Goal: Task Accomplishment & Management: Manage account settings

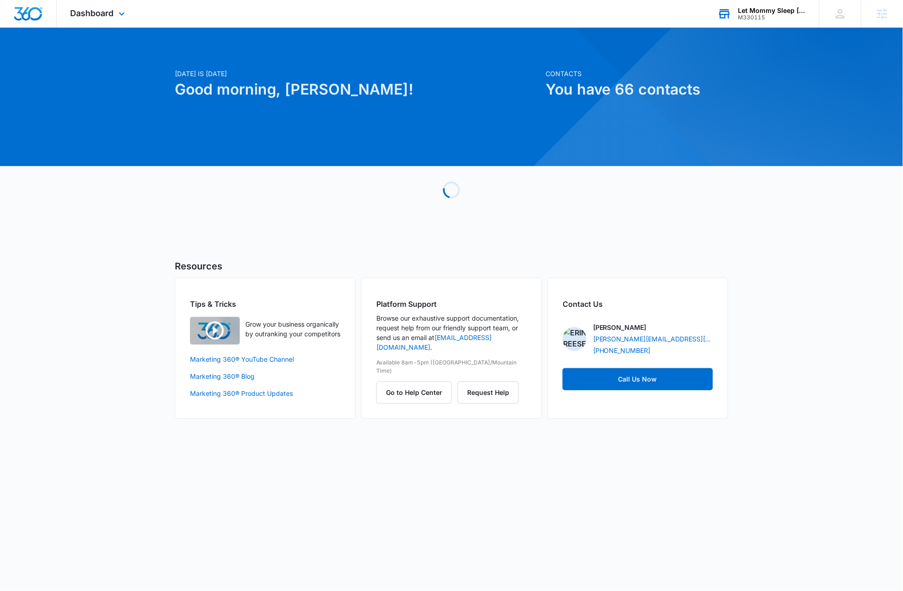
click at [778, 12] on div "Let Mommy Sleep Texas" at bounding box center [771, 10] width 67 height 7
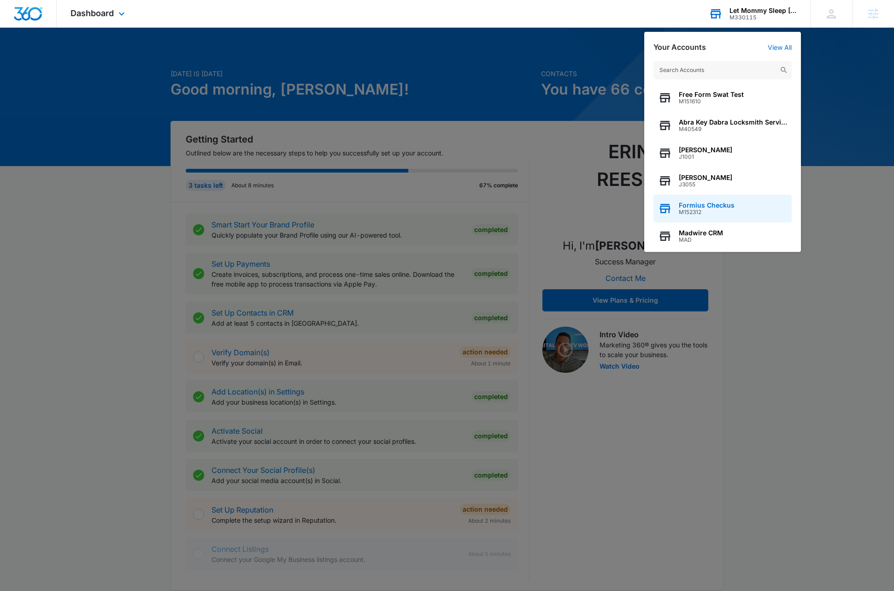
click at [744, 209] on div "Formius Checkus M152312" at bounding box center [723, 209] width 138 height 28
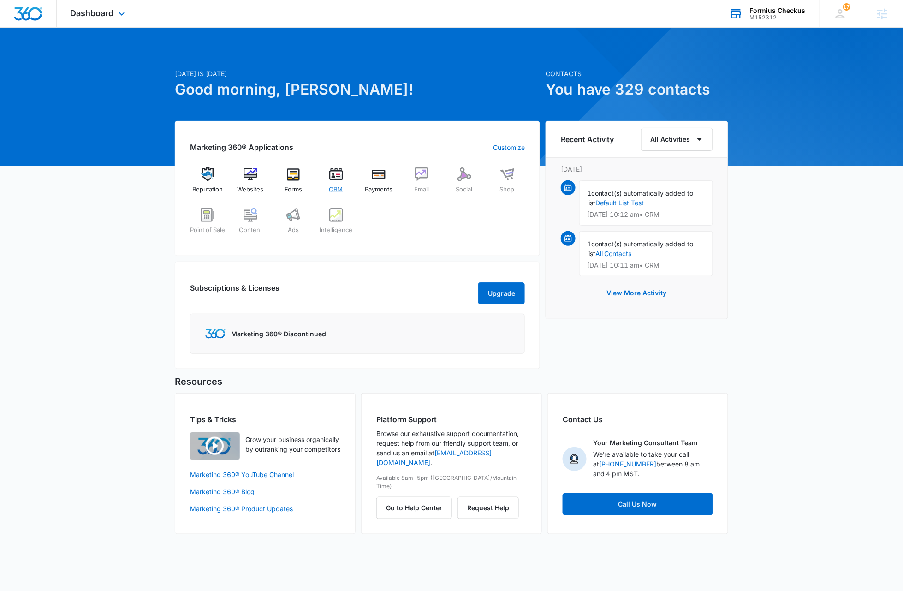
click at [339, 176] on img at bounding box center [336, 174] width 14 height 14
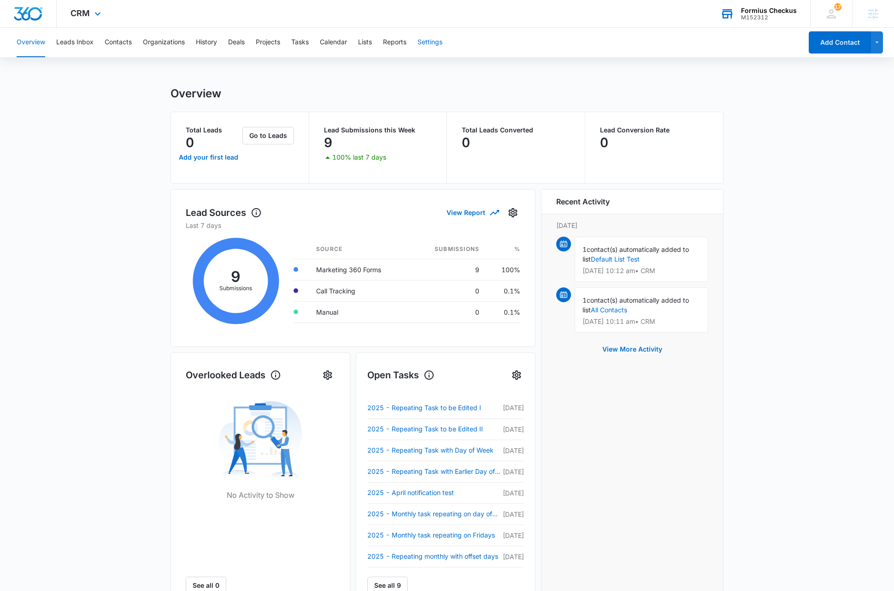
click at [428, 45] on button "Settings" at bounding box center [430, 43] width 25 height 30
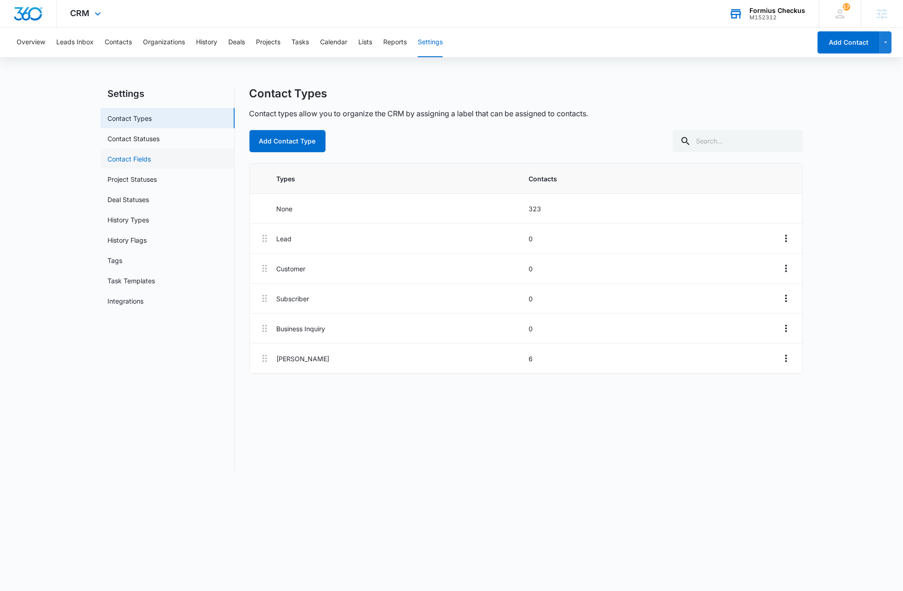
click at [132, 160] on link "Contact Fields" at bounding box center [129, 159] width 43 height 10
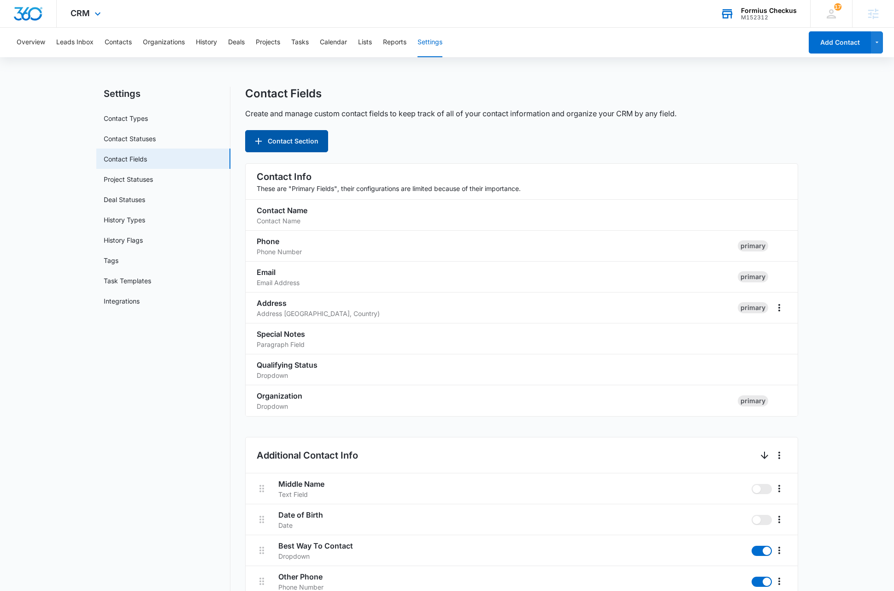
click at [272, 142] on button "Contact Section" at bounding box center [286, 141] width 83 height 22
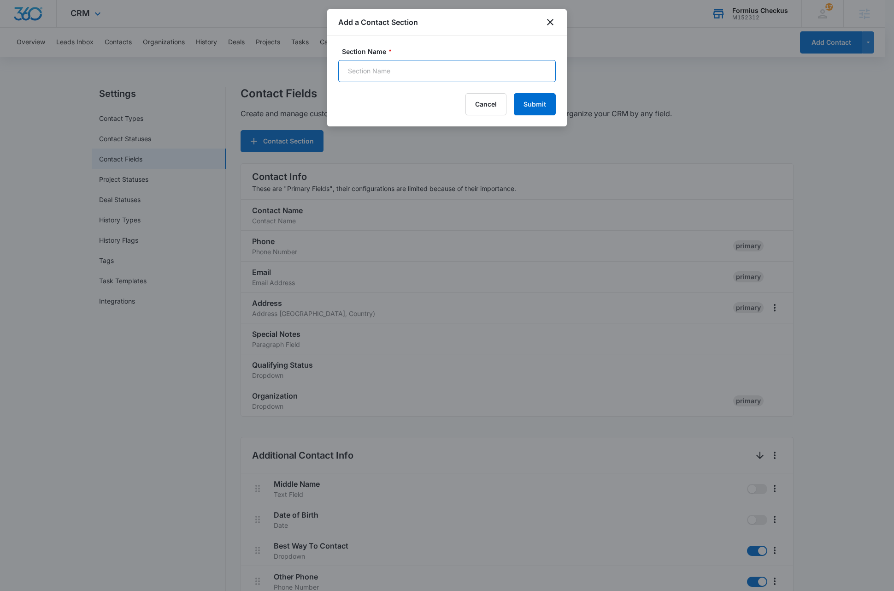
click at [400, 69] on input "Section Name *" at bounding box center [447, 71] width 218 height 22
type input "Newsec Test"
click at [544, 104] on button "Submit" at bounding box center [535, 104] width 42 height 22
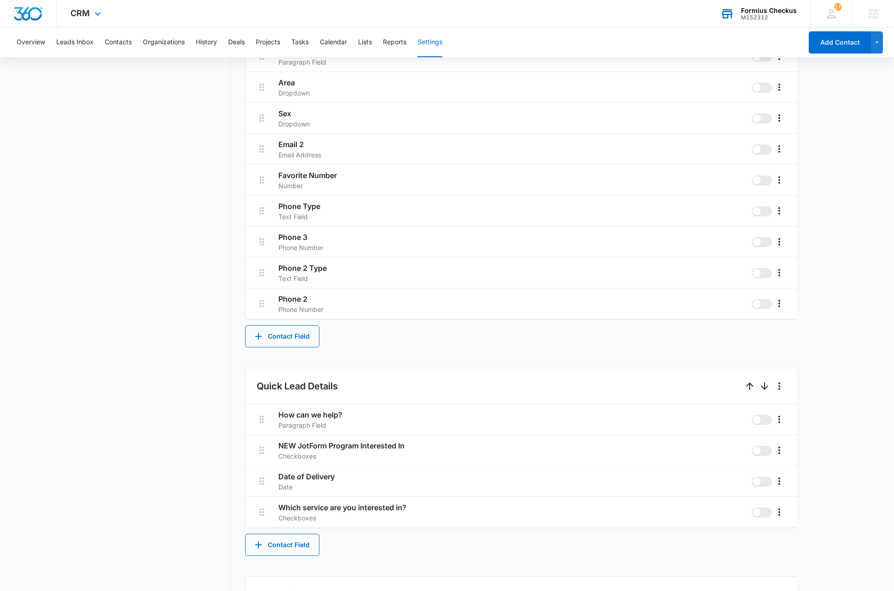
scroll to position [1126, 0]
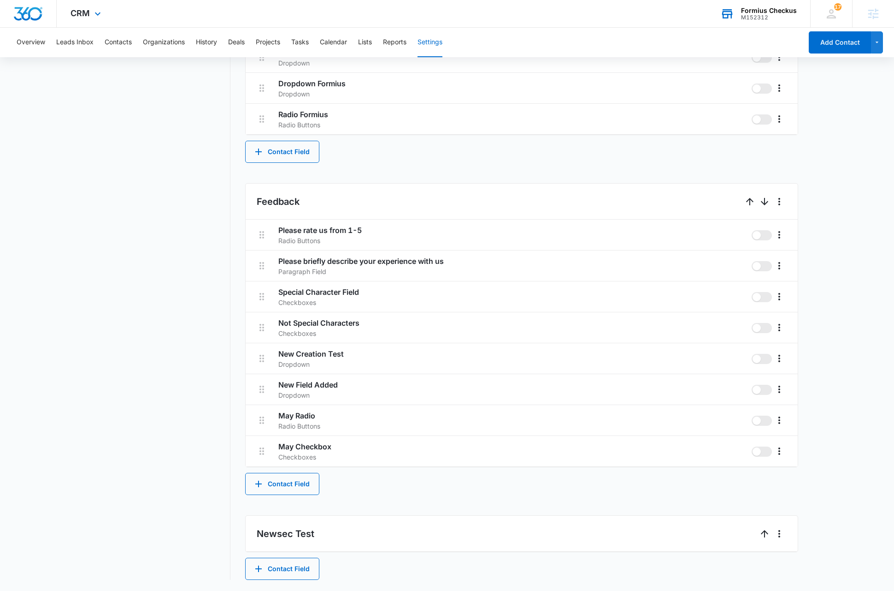
drag, startPoint x: 852, startPoint y: 498, endPoint x: 853, endPoint y: 485, distance: 12.9
click at [297, 564] on button "Contact Field" at bounding box center [282, 568] width 74 height 22
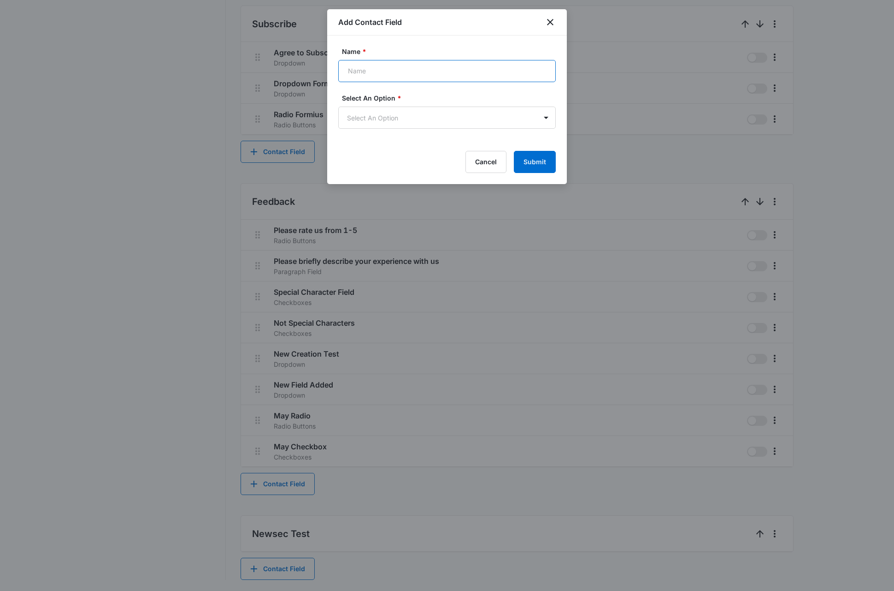
click at [392, 71] on input "Name *" at bounding box center [447, 71] width 218 height 22
type input "New Prod New Sec Text"
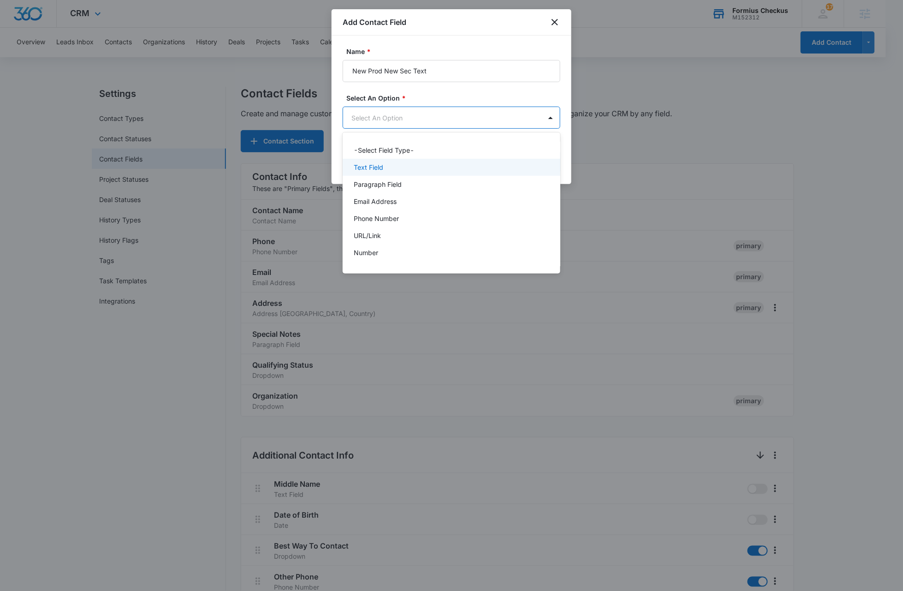
click at [374, 171] on p "Text Field" at bounding box center [369, 167] width 30 height 10
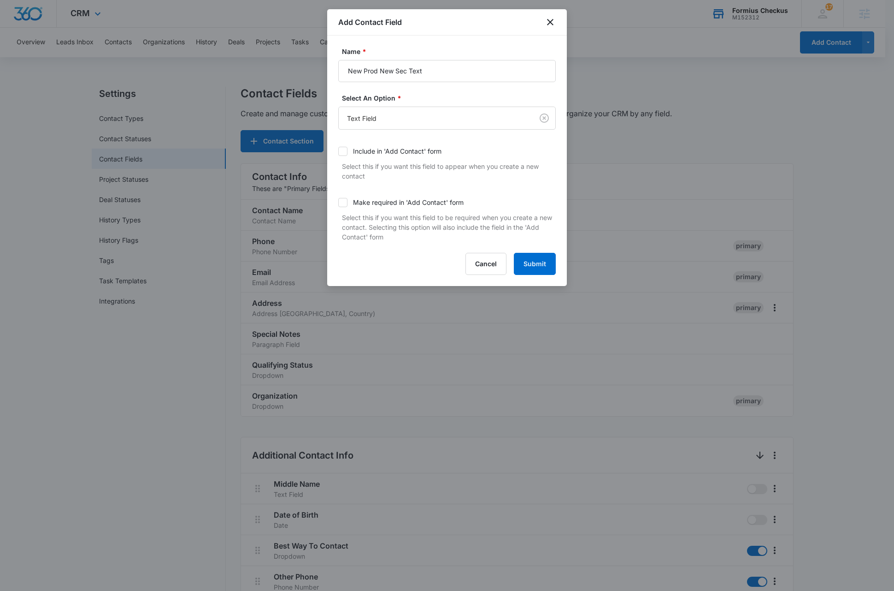
click at [499, 96] on label "Select An Option *" at bounding box center [451, 98] width 218 height 10
click at [538, 267] on button "Submit" at bounding box center [535, 264] width 42 height 22
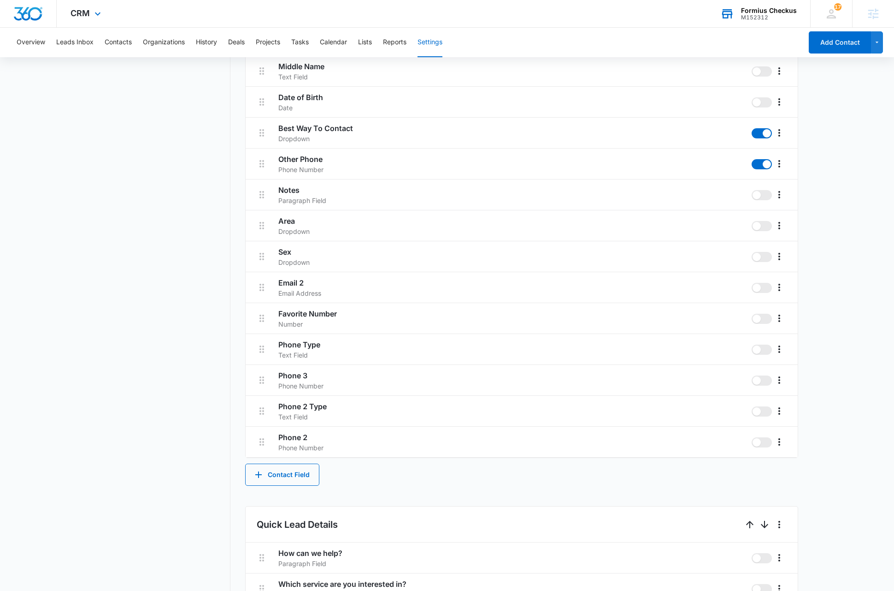
scroll to position [1158, 0]
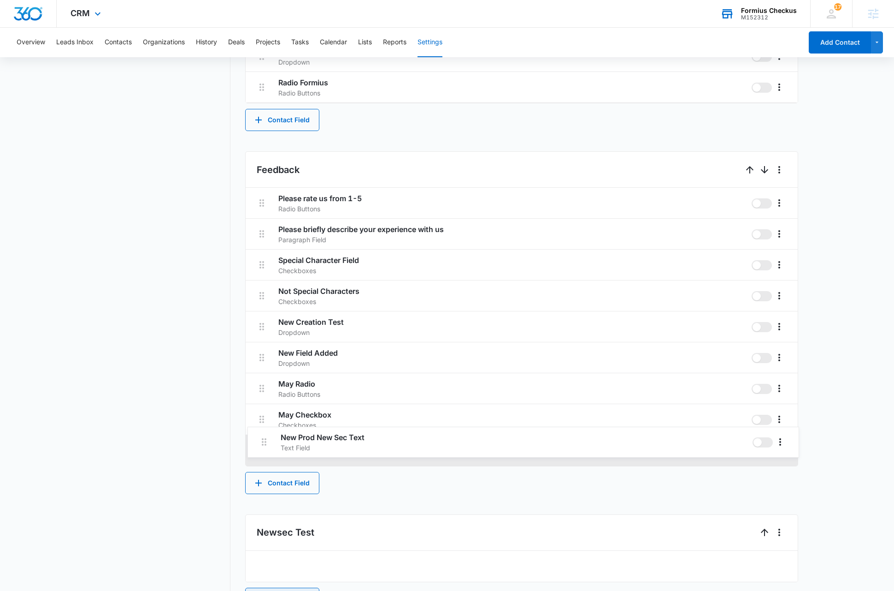
drag, startPoint x: 259, startPoint y: 539, endPoint x: 261, endPoint y: 444, distance: 95.5
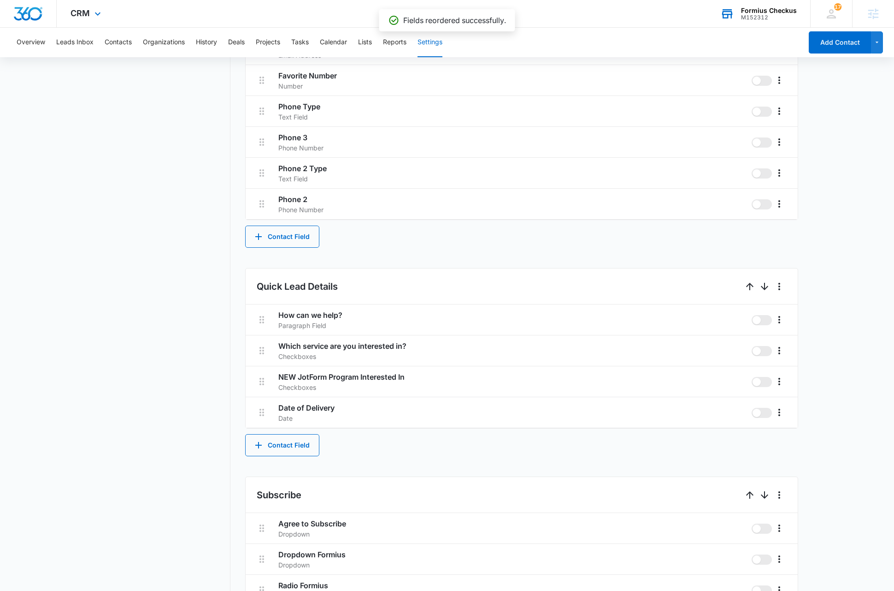
scroll to position [0, 0]
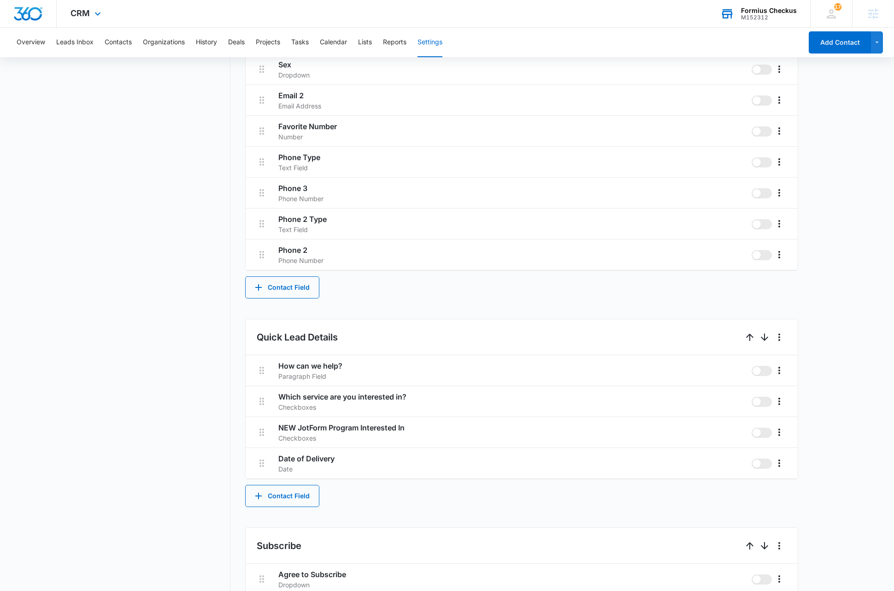
scroll to position [0, 0]
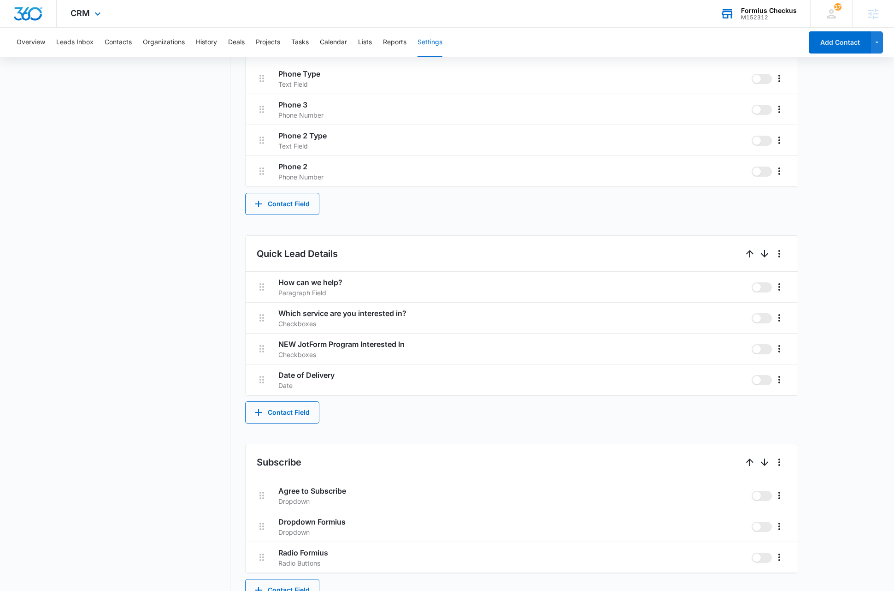
scroll to position [1158, 0]
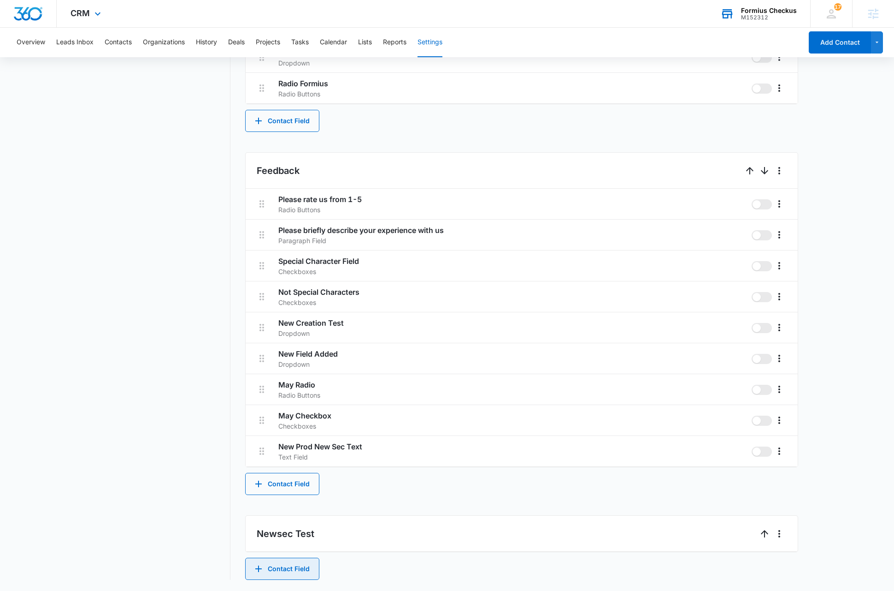
click at [293, 573] on button "Contact Field" at bounding box center [282, 568] width 74 height 22
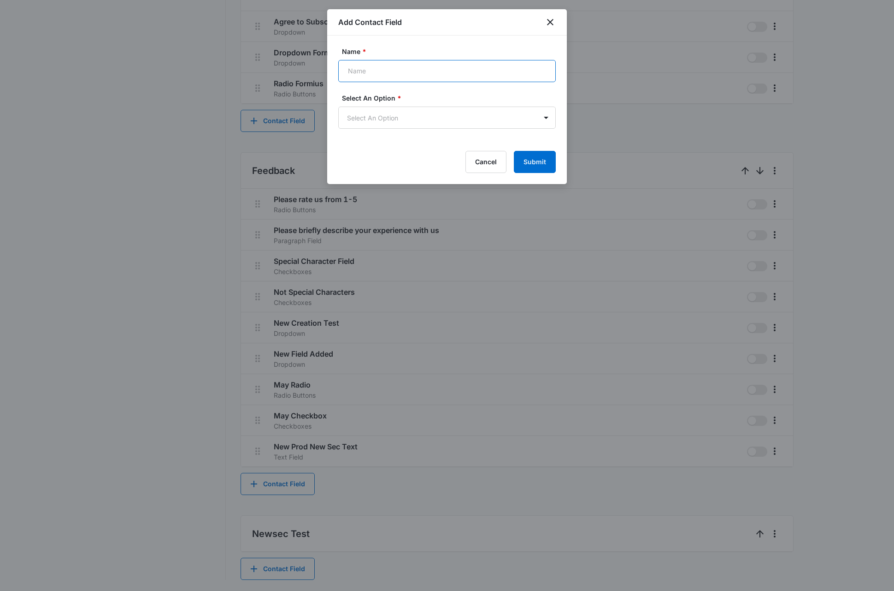
click at [403, 69] on input "Name *" at bounding box center [447, 71] width 218 height 22
type input "Newsec Drop"
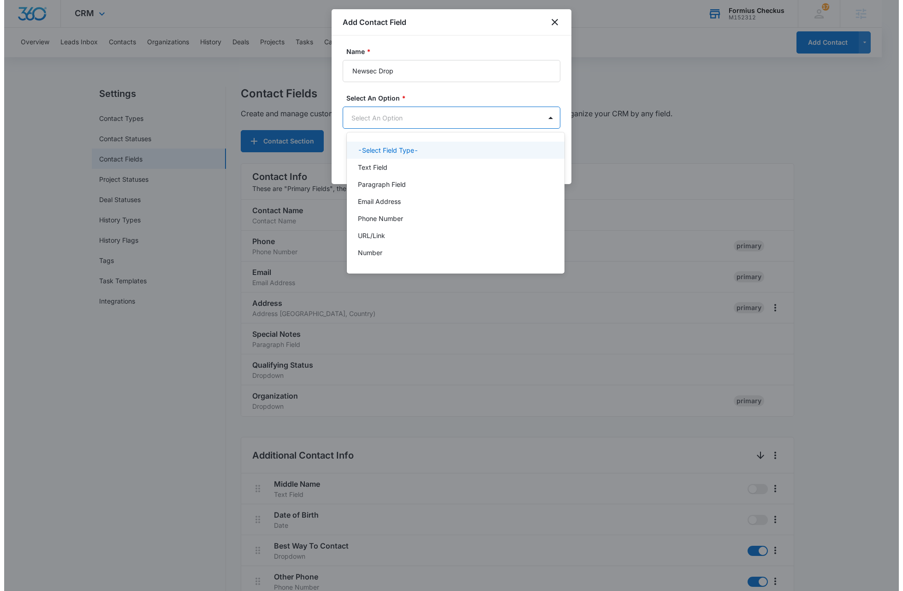
scroll to position [0, 0]
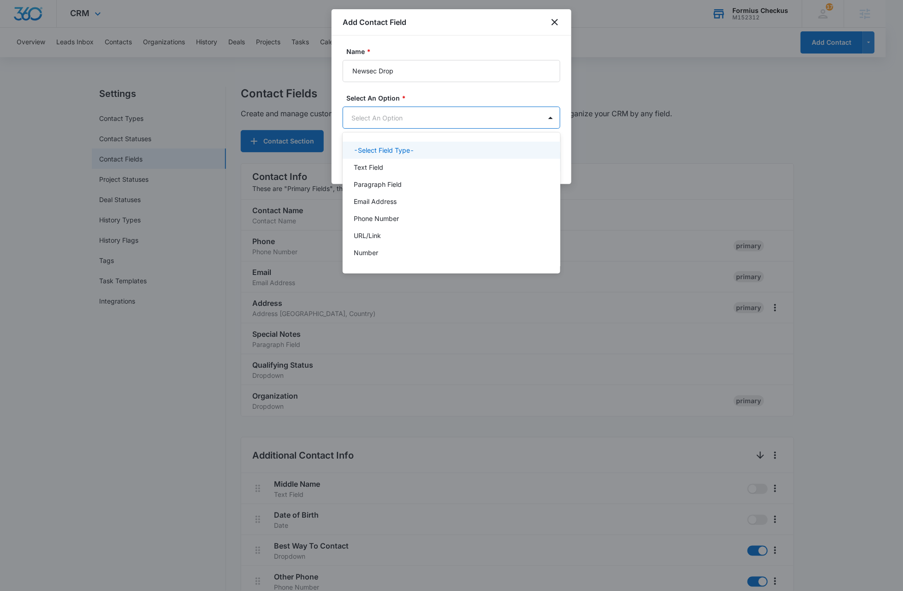
click at [408, 116] on body "CRM Apps Reputation Websites Forms CRM Email Social Shop Payments POS Content A…" at bounding box center [451, 295] width 903 height 591
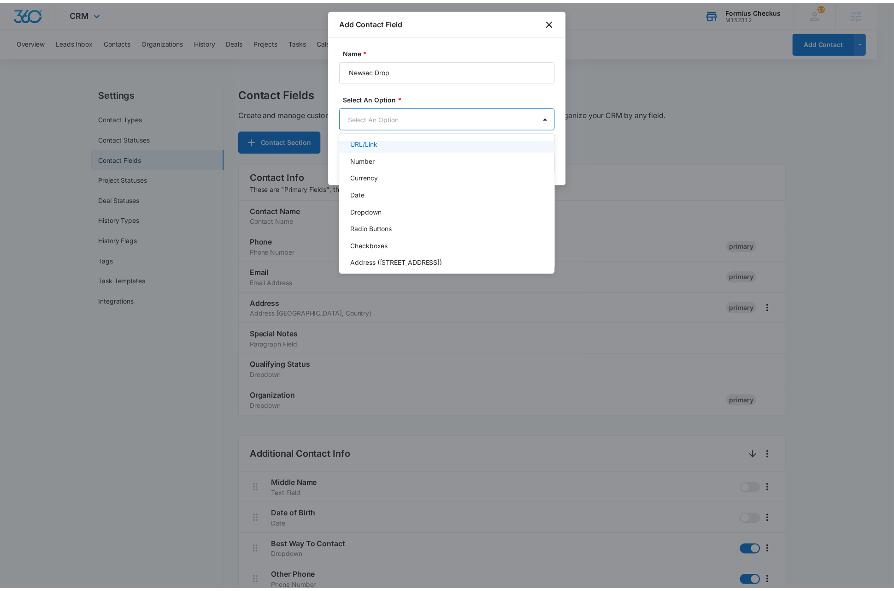
scroll to position [116, 0]
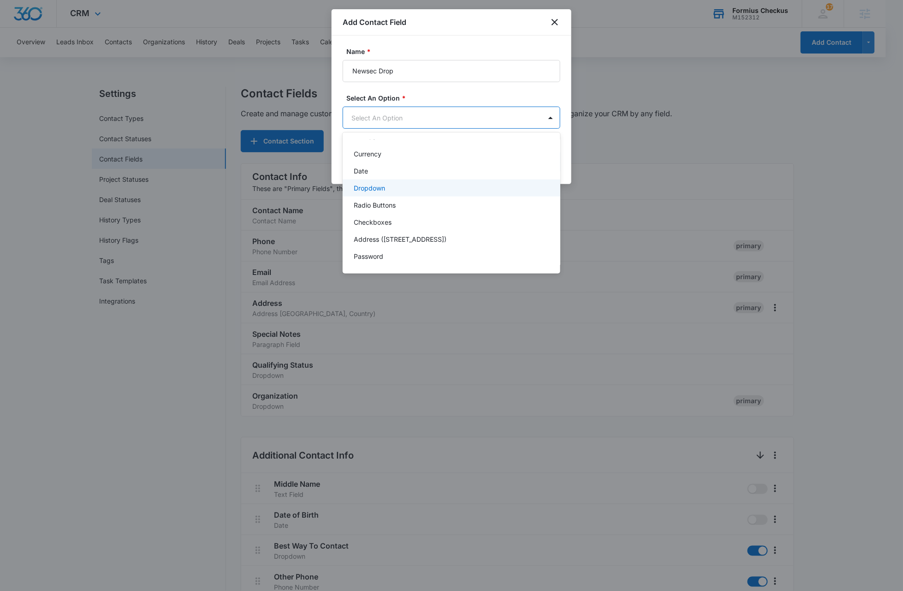
click at [391, 187] on div "Dropdown" at bounding box center [451, 188] width 194 height 10
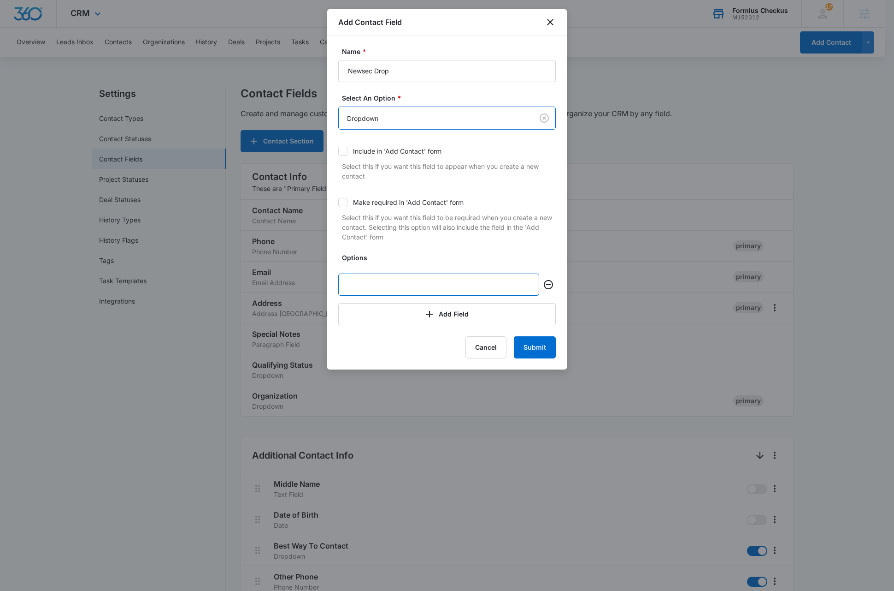
click at [389, 284] on input "text" at bounding box center [438, 284] width 201 height 22
type input "Newsec Drop1"
click at [377, 315] on button "Add Field" at bounding box center [447, 314] width 218 height 22
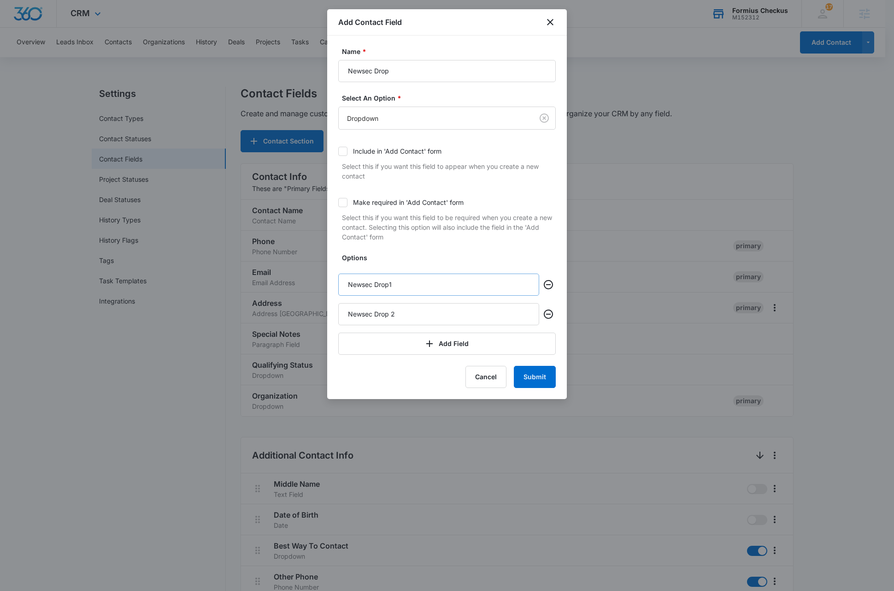
type input "Newsec Drop 2"
drag, startPoint x: 389, startPoint y: 284, endPoint x: 411, endPoint y: 289, distance: 22.1
click at [389, 284] on input "Newsec Drop1" at bounding box center [438, 284] width 201 height 22
type input "Newsec Drop 1"
click at [534, 376] on button "Submit" at bounding box center [535, 377] width 42 height 22
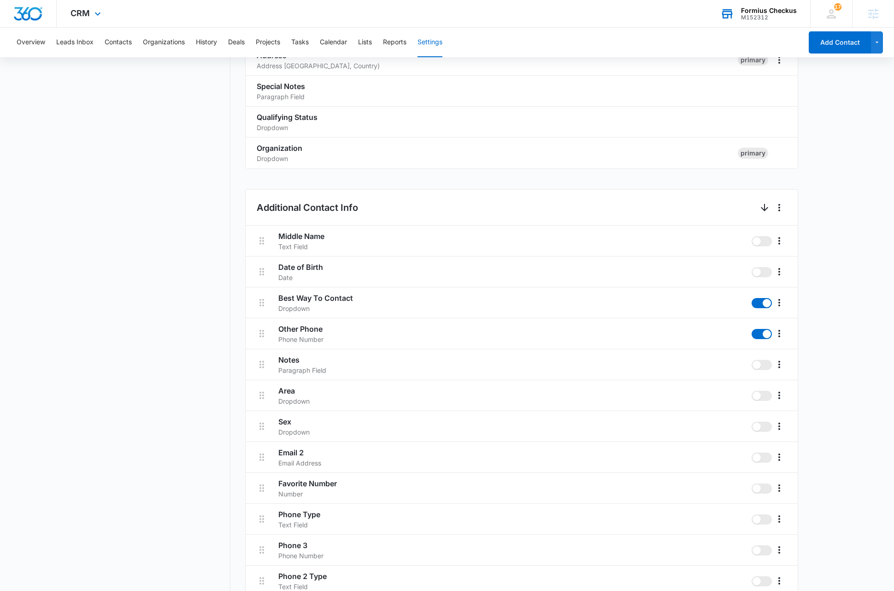
scroll to position [0, 0]
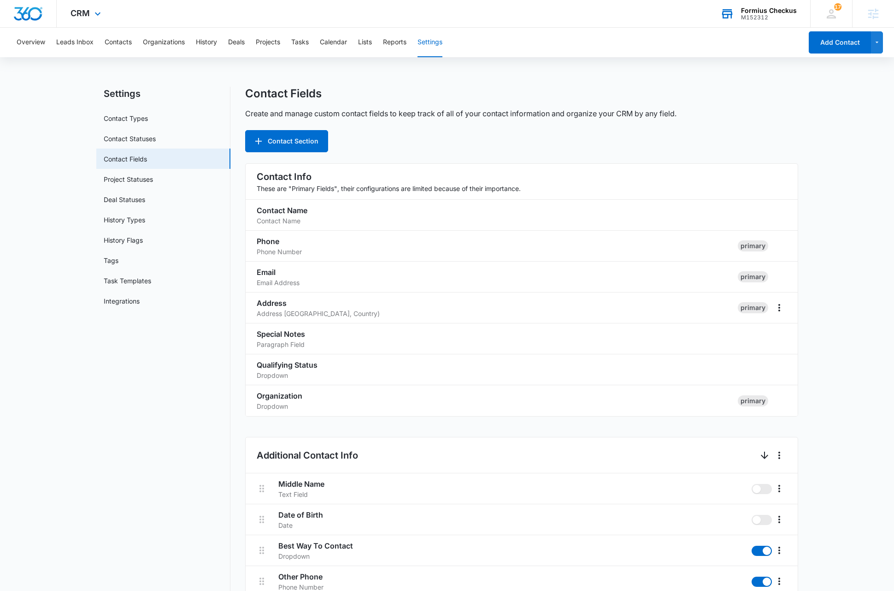
click at [785, 10] on div "Formius Checkus" at bounding box center [769, 10] width 56 height 7
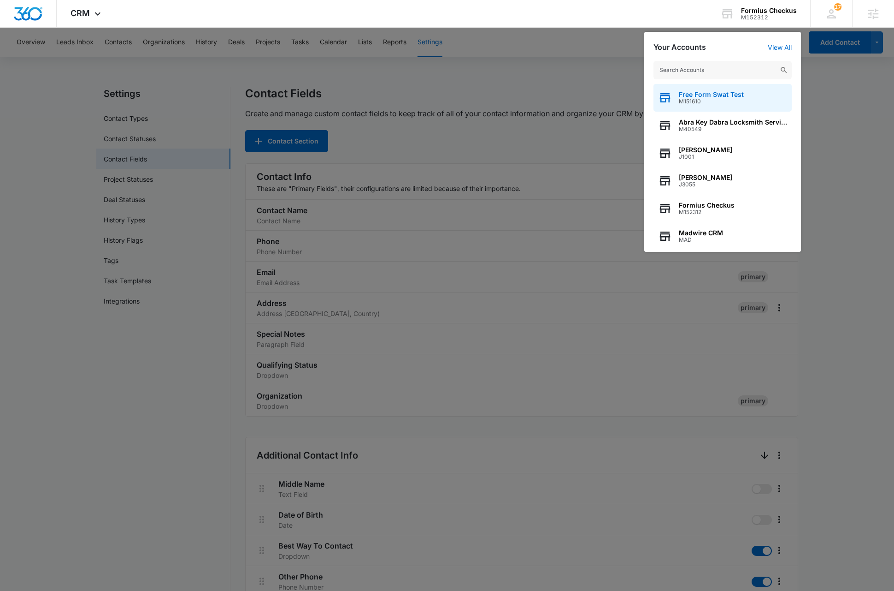
click at [748, 93] on div "Free Form Swat Test M151610" at bounding box center [723, 98] width 138 height 28
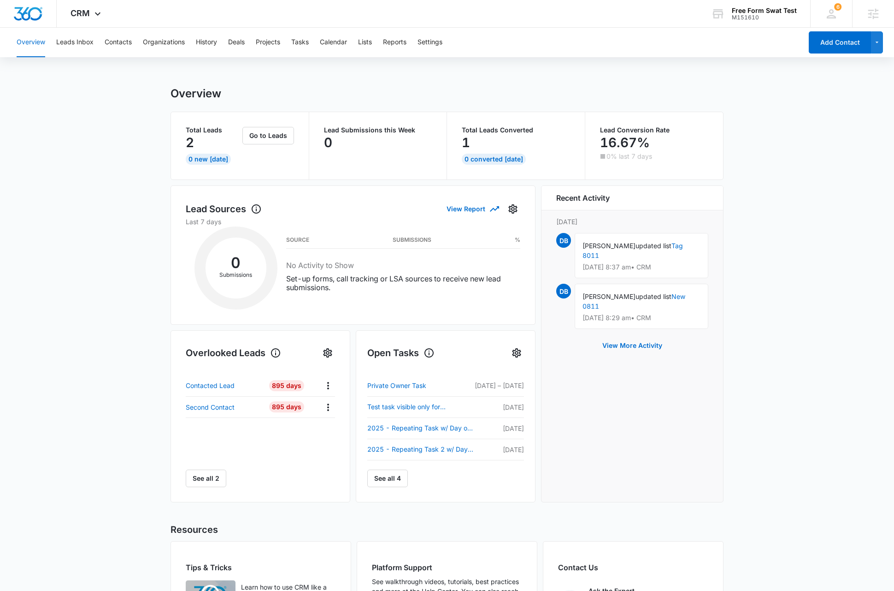
click at [790, 245] on main "Overview Total Leads 2 0 New Today Go to Leads Lead Submissions this Week 0 Tot…" at bounding box center [447, 390] width 894 height 606
click at [430, 41] on button "Settings" at bounding box center [430, 43] width 25 height 30
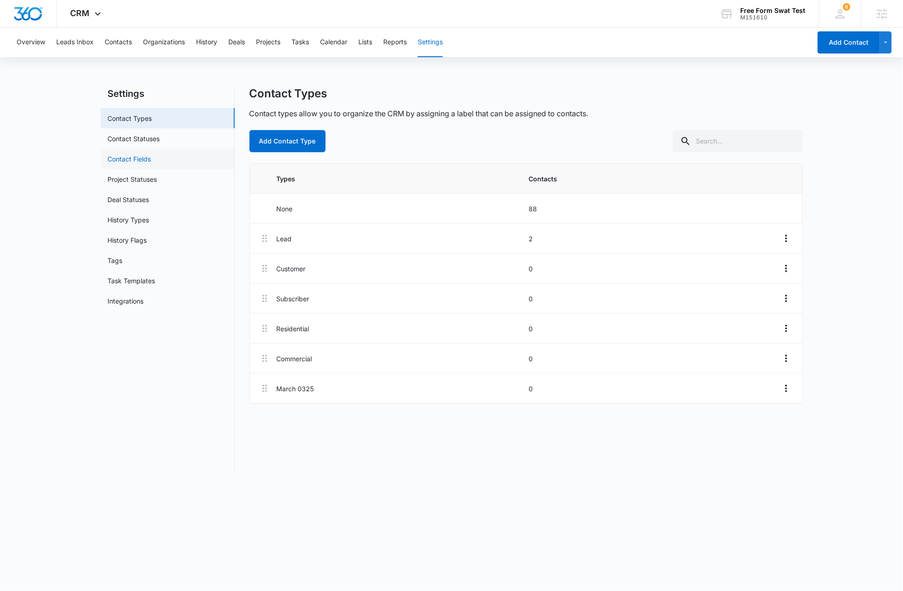
click at [142, 159] on link "Contact Fields" at bounding box center [129, 159] width 43 height 10
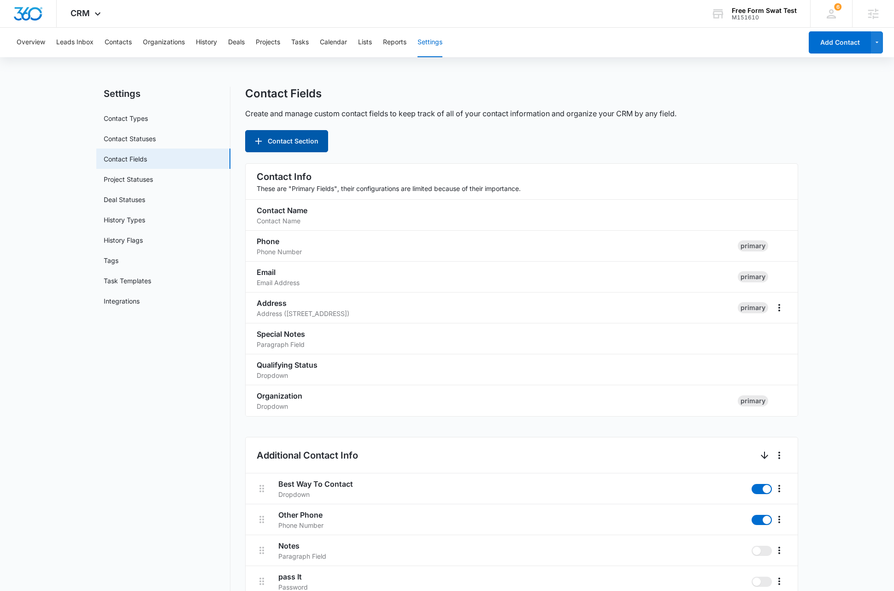
click at [302, 141] on button "Contact Section" at bounding box center [286, 141] width 83 height 22
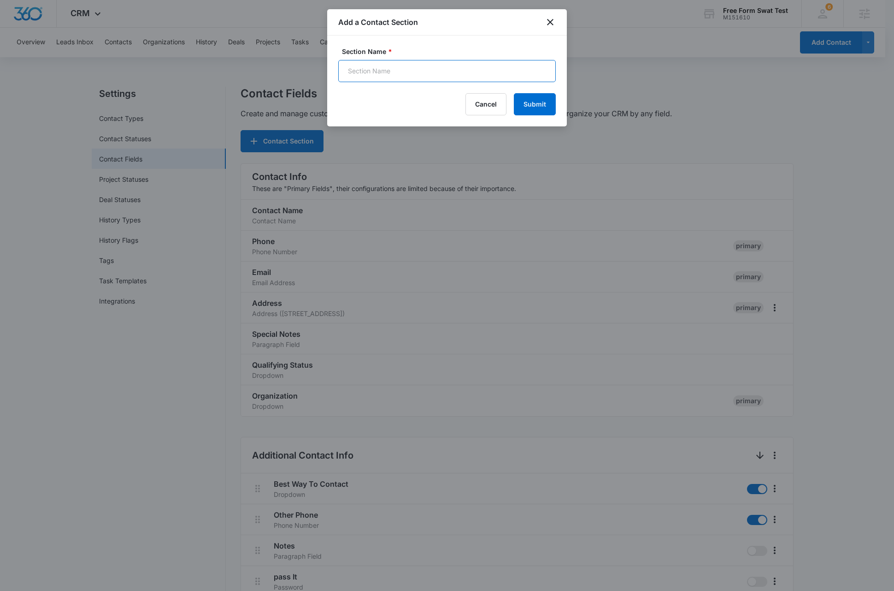
click at [405, 72] on input "Section Name *" at bounding box center [447, 71] width 218 height 22
type input "New Sec Test"
click at [550, 100] on button "Submit" at bounding box center [535, 104] width 42 height 22
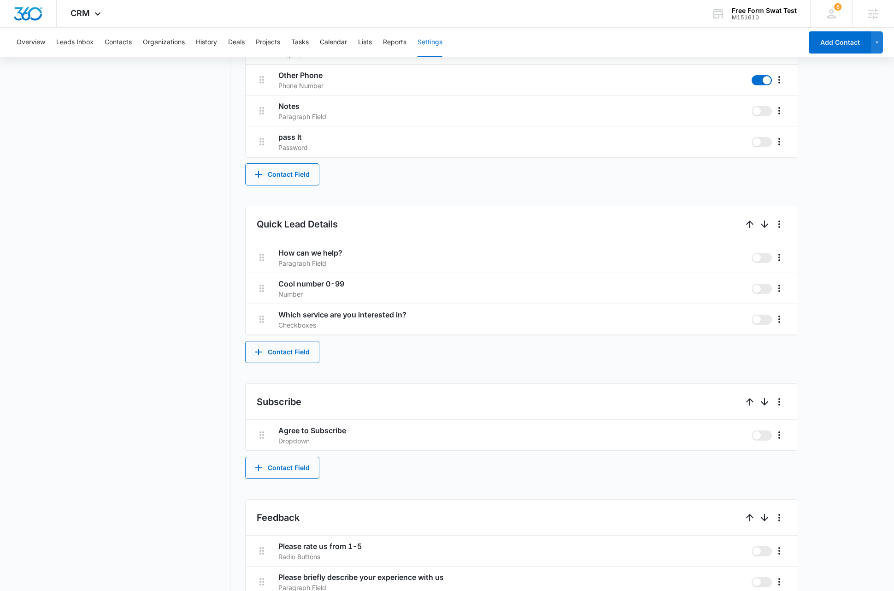
scroll to position [571, 0]
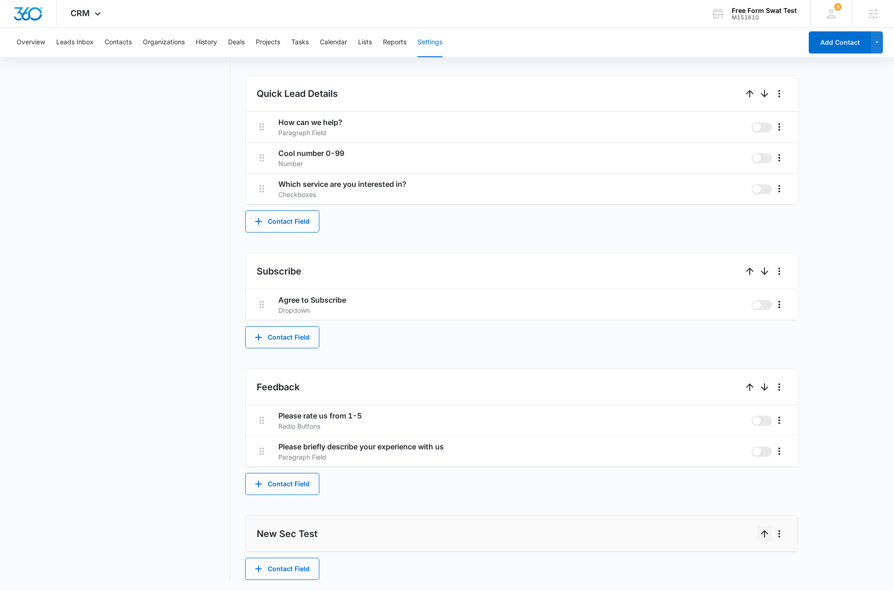
click at [761, 537] on icon "Up" at bounding box center [764, 533] width 11 height 11
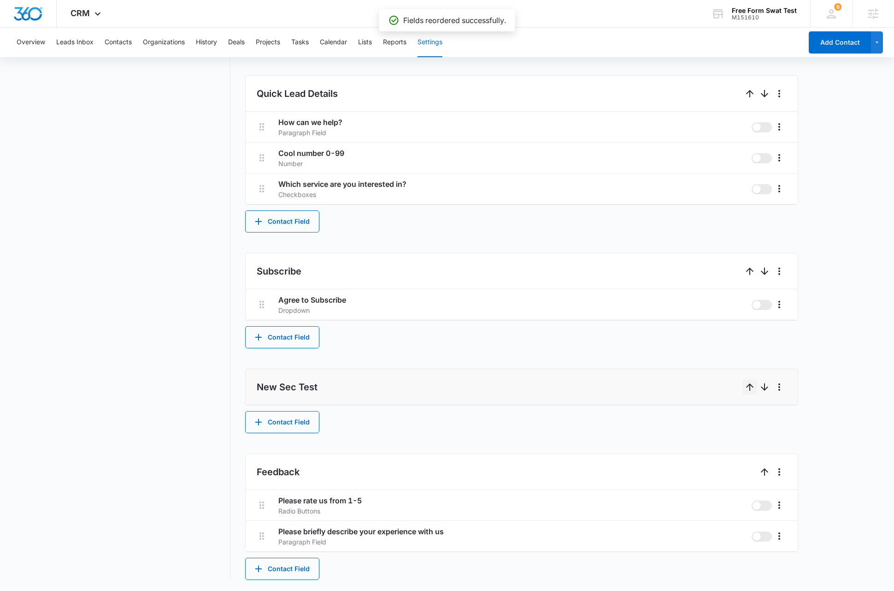
click at [749, 385] on icon "Up" at bounding box center [750, 386] width 11 height 11
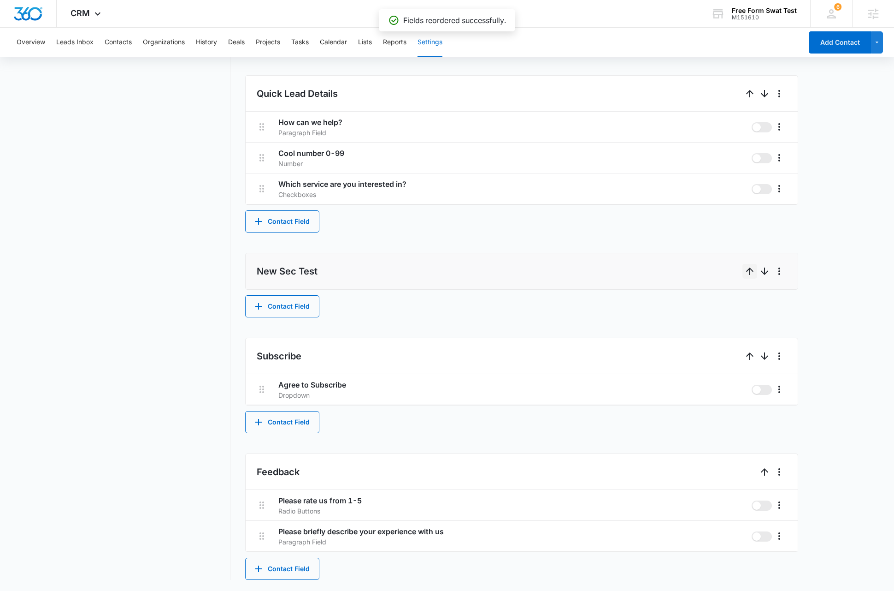
click at [747, 270] on icon "Up" at bounding box center [749, 270] width 7 height 7
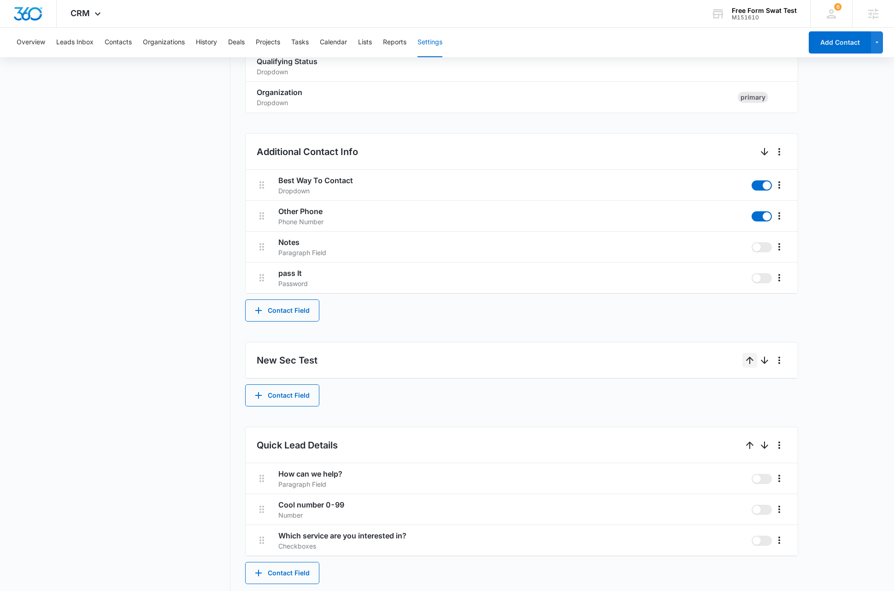
scroll to position [306, 0]
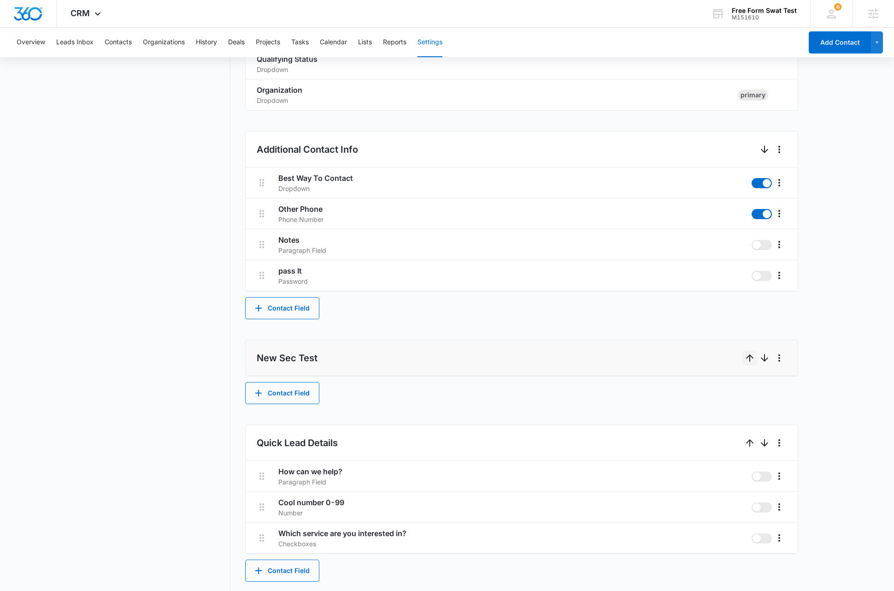
click at [748, 355] on icon "Up" at bounding box center [749, 357] width 7 height 7
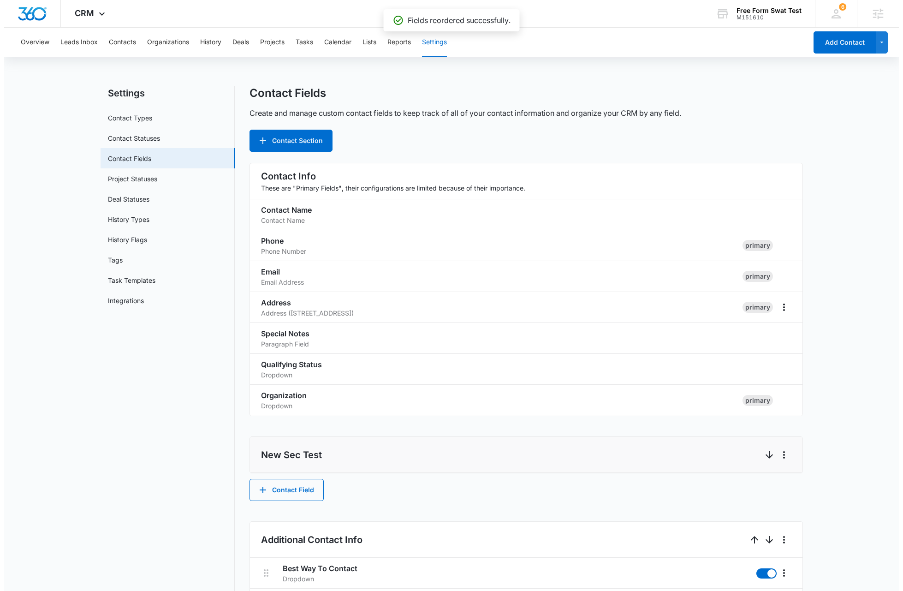
scroll to position [0, 0]
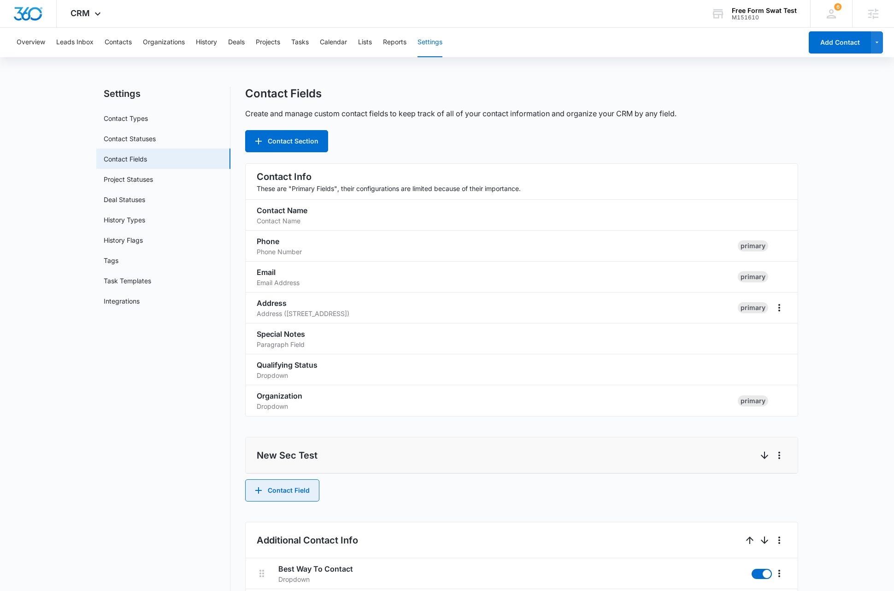
click at [302, 488] on button "Contact Field" at bounding box center [282, 490] width 74 height 22
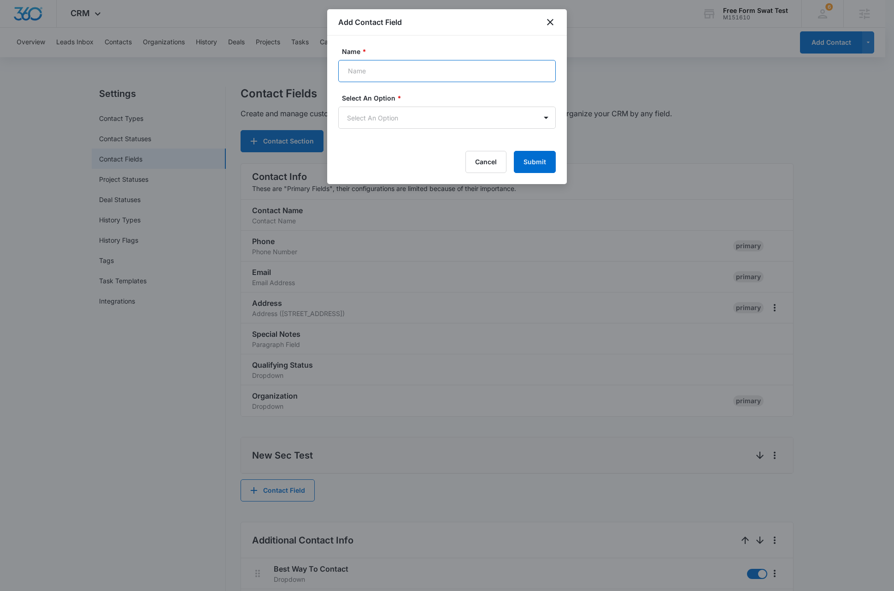
click at [408, 71] on input "Name *" at bounding box center [447, 71] width 218 height 22
type input "New Sec Drop"
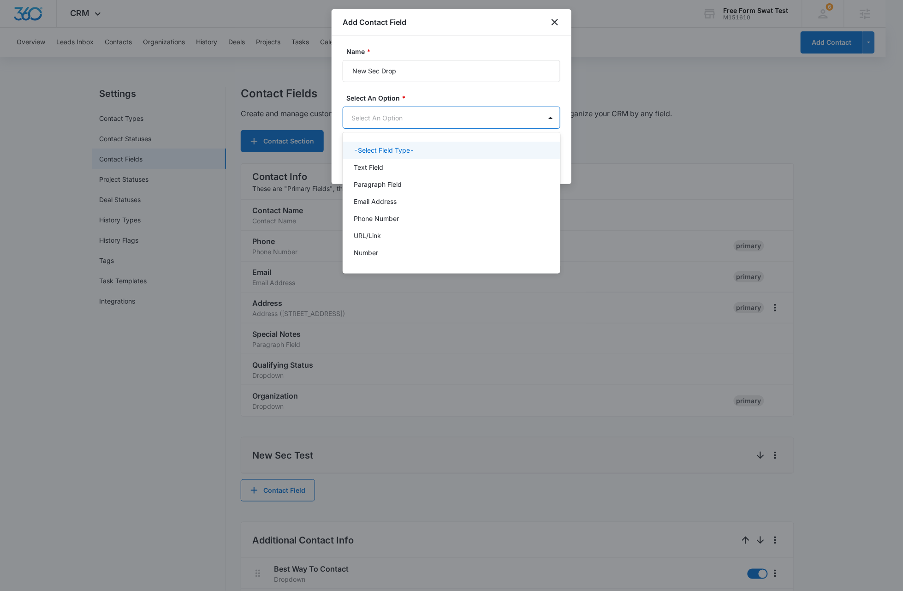
click at [413, 116] on body "CRM Apps Reputation Websites Forms CRM Email Social Shop Payments POS Content A…" at bounding box center [451, 295] width 903 height 591
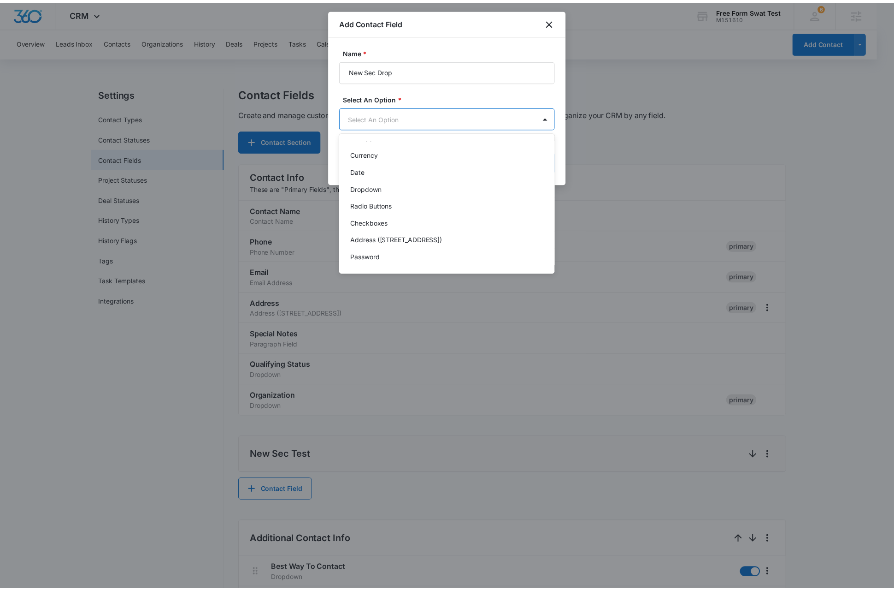
scroll to position [116, 0]
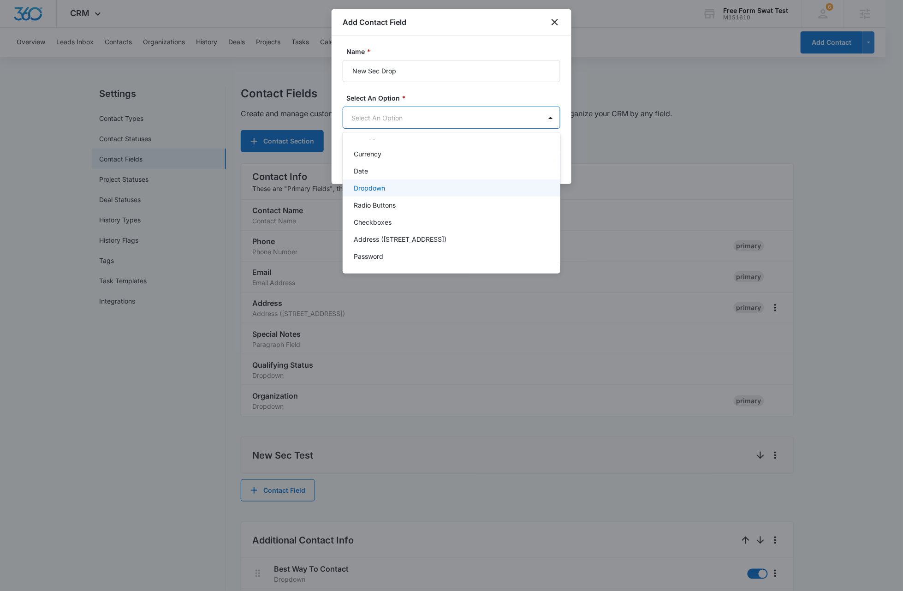
click at [377, 186] on p "Dropdown" at bounding box center [369, 188] width 31 height 10
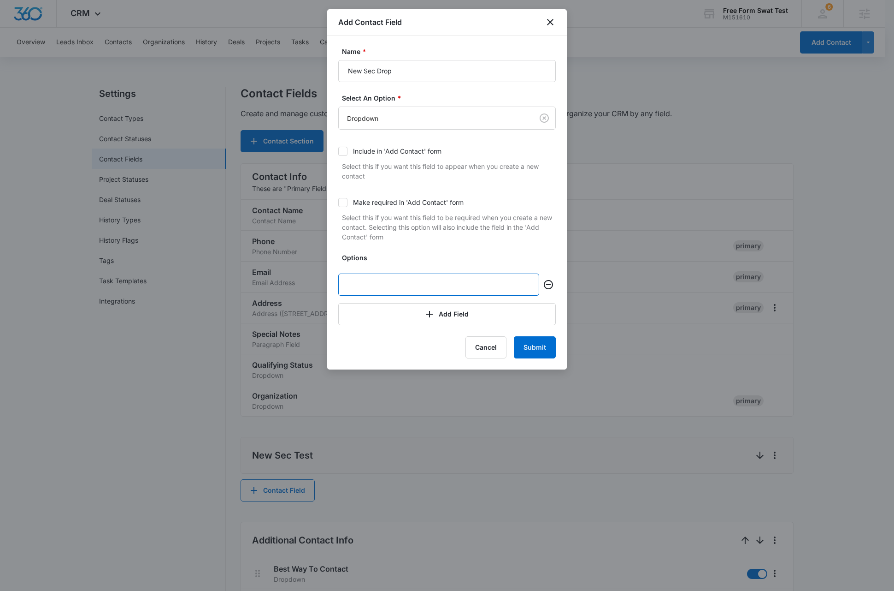
click at [363, 290] on input "text" at bounding box center [438, 284] width 201 height 22
type input "New Sec Drop 1"
click at [362, 314] on button "Add Field" at bounding box center [447, 314] width 218 height 22
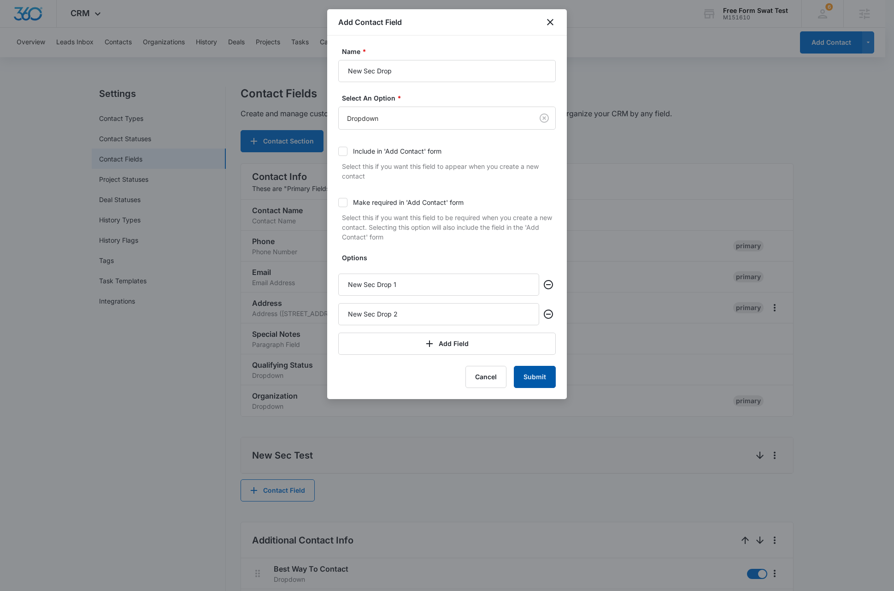
type input "New Sec Drop 2"
click at [544, 376] on button "Submit" at bounding box center [535, 377] width 42 height 22
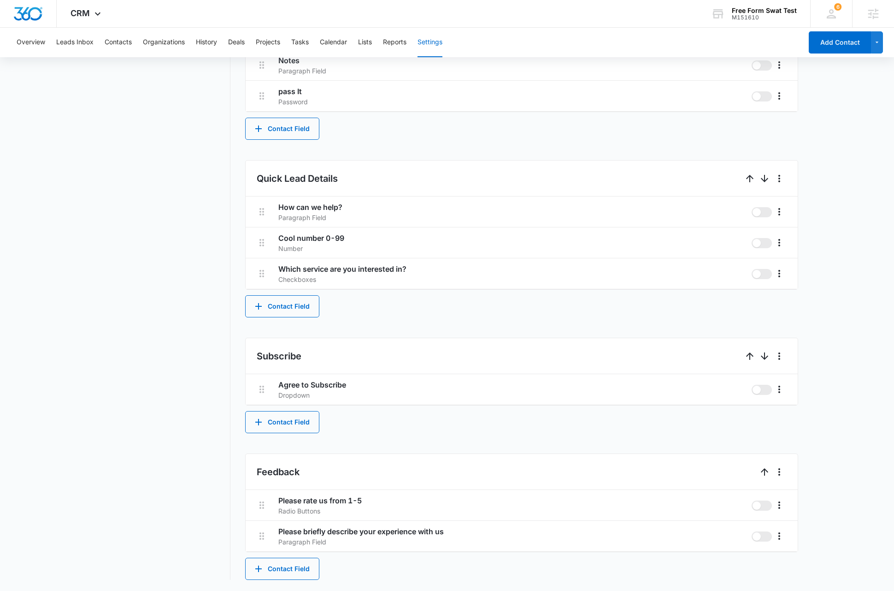
scroll to position [0, 0]
